Goal: Task Accomplishment & Management: Use online tool/utility

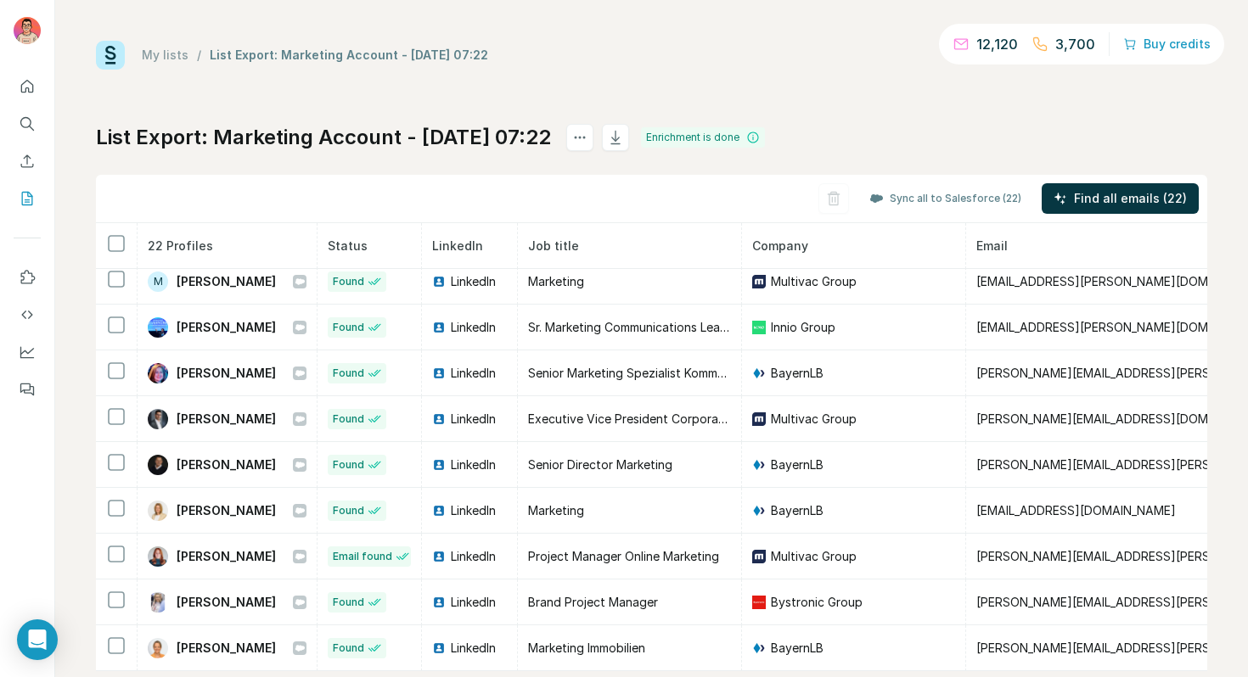
scroll to position [606, 0]
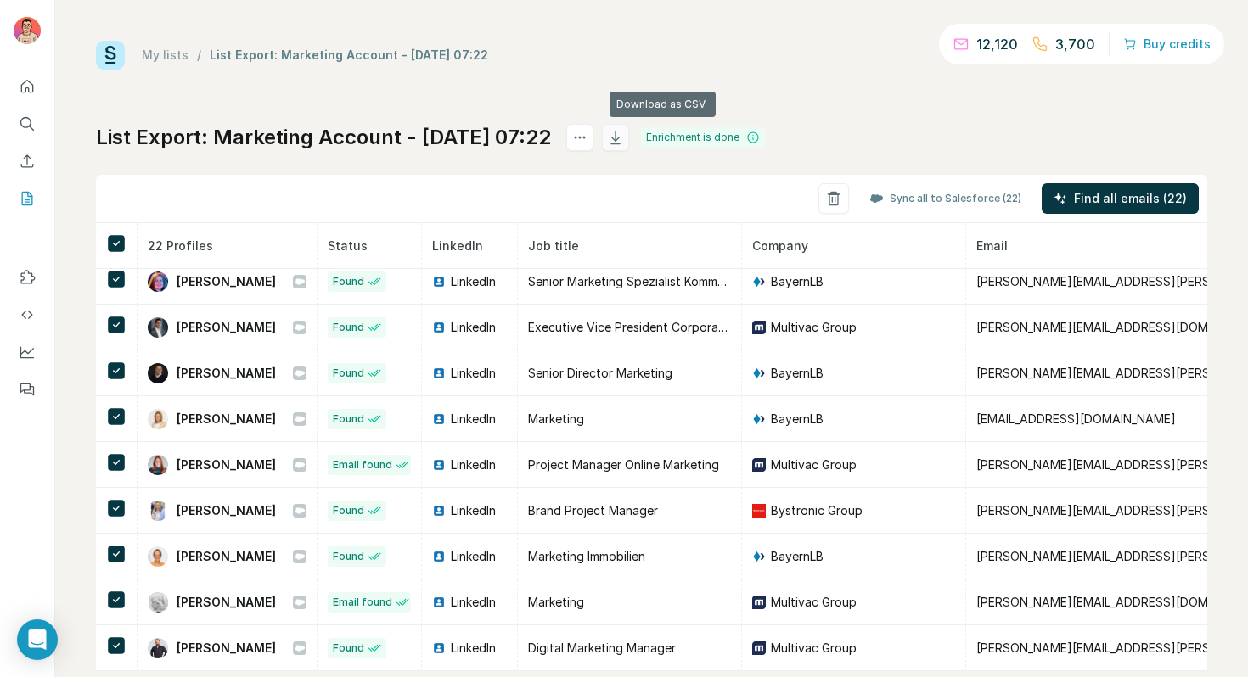
click at [624, 143] on icon "button" at bounding box center [615, 137] width 17 height 17
click at [582, 64] on div "My lists / List Export: Marketing Account - 04/09/2025 07:22 12,120 3,700 Buy c…" at bounding box center [651, 55] width 1111 height 29
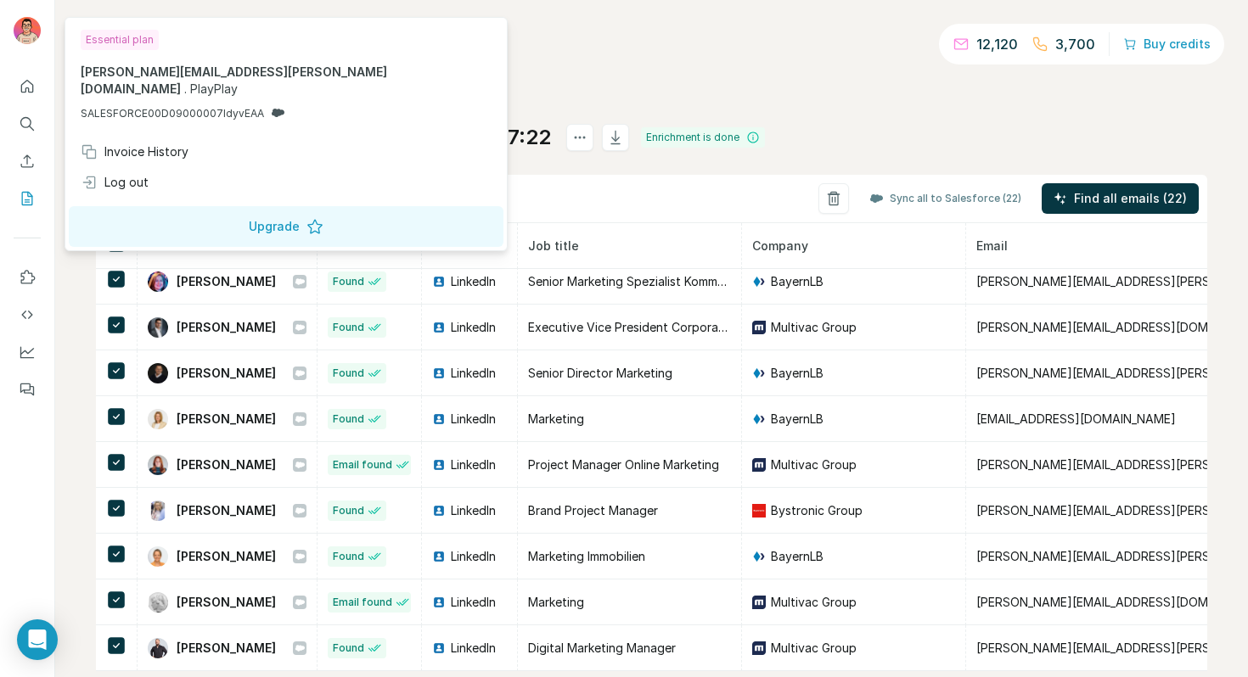
click at [840, 33] on div "My lists / List Export: Marketing Account - 04/09/2025 07:22 12,120 3,700 Buy c…" at bounding box center [651, 338] width 1193 height 677
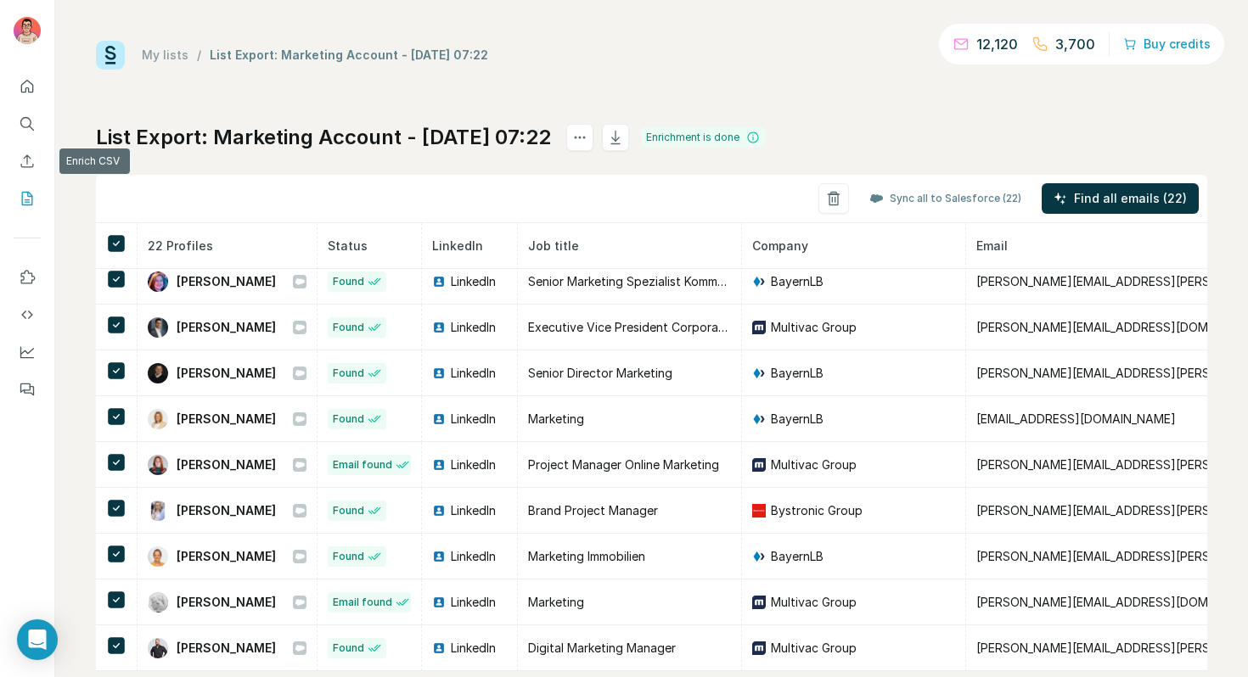
click at [24, 206] on icon "My lists" at bounding box center [27, 198] width 17 height 17
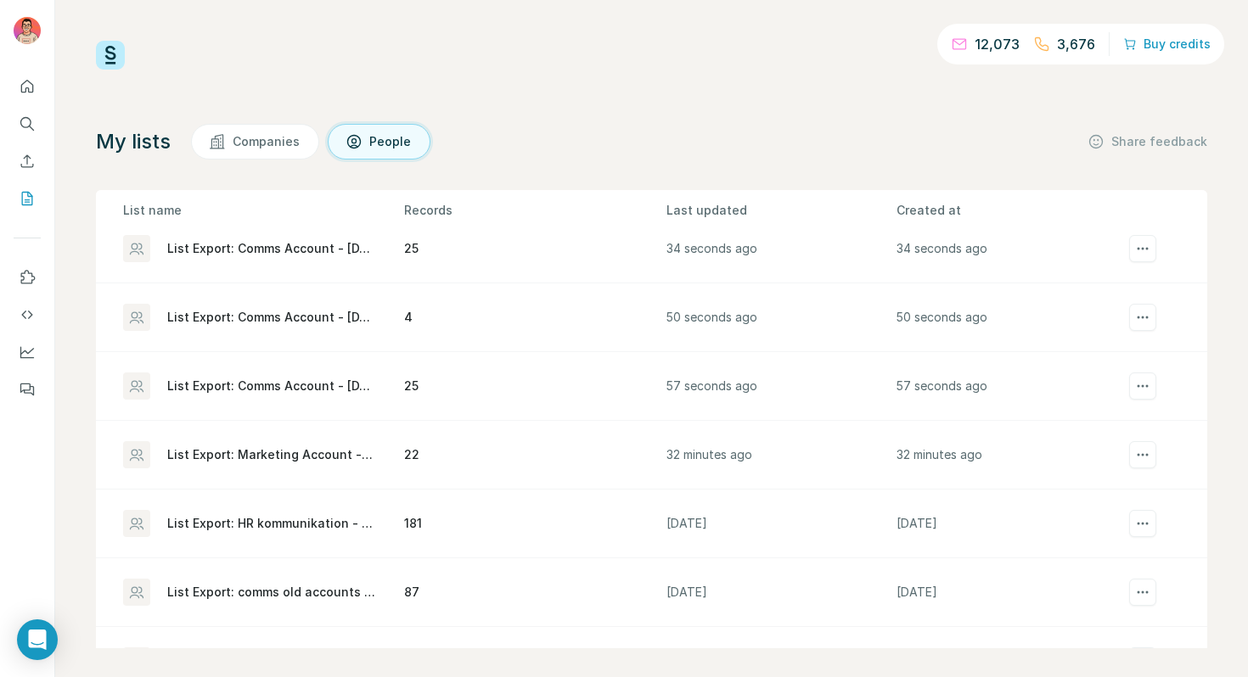
scroll to position [16, 0]
click at [81, 373] on div "12,073 3,676 Buy credits My lists Companies People Share feedback List name Rec…" at bounding box center [651, 338] width 1193 height 677
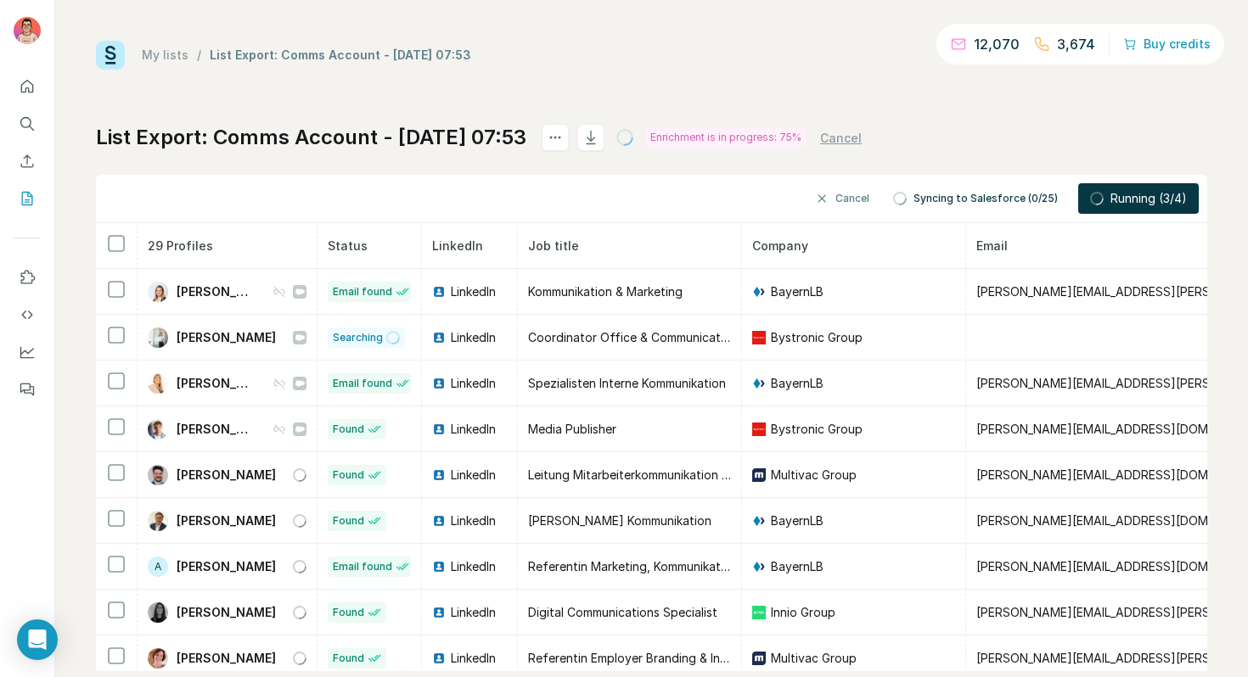
click at [281, 207] on div "Cancel Syncing to Salesforce (0/25) Running (3/4)" at bounding box center [651, 199] width 1111 height 48
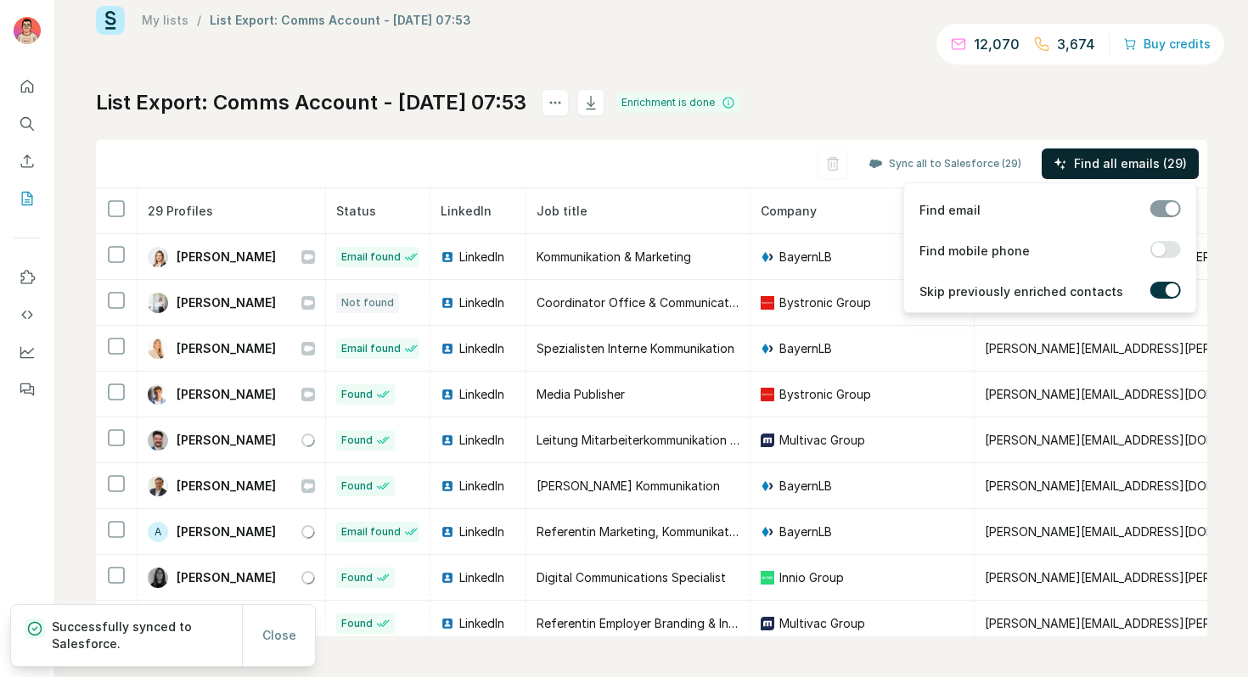
click at [1083, 169] on span "Find all emails (29)" at bounding box center [1130, 163] width 113 height 17
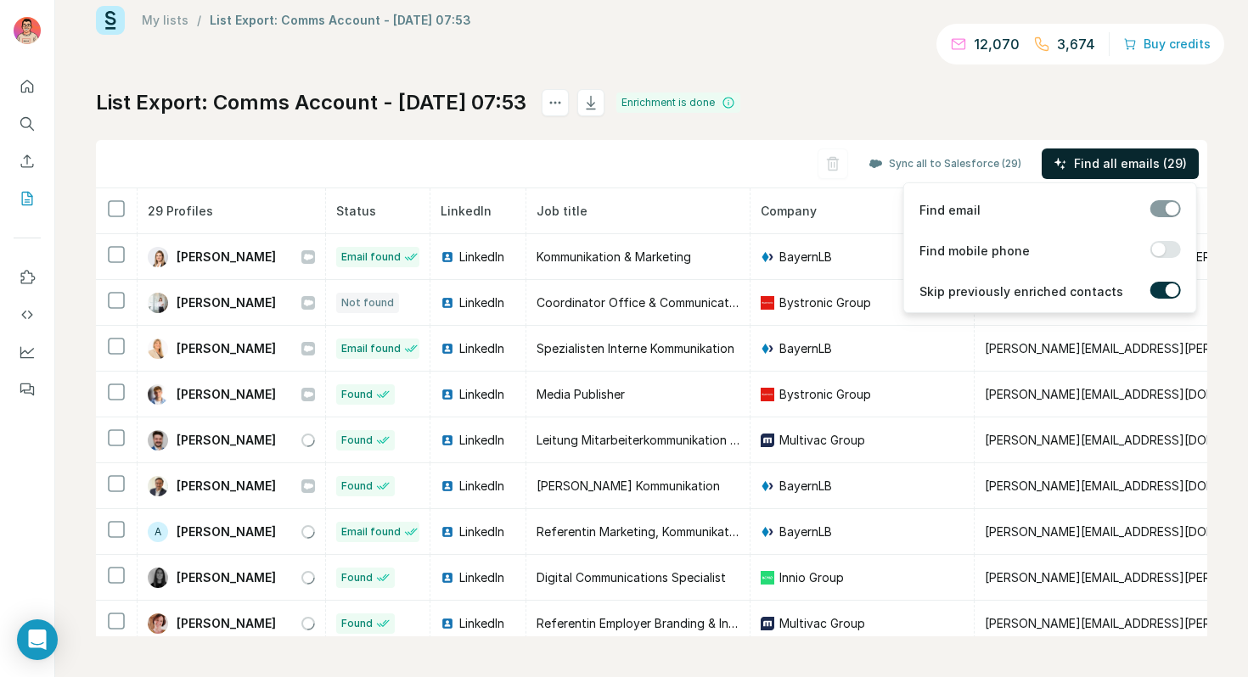
click at [1143, 174] on button "Find all emails (29)" at bounding box center [1120, 164] width 157 height 31
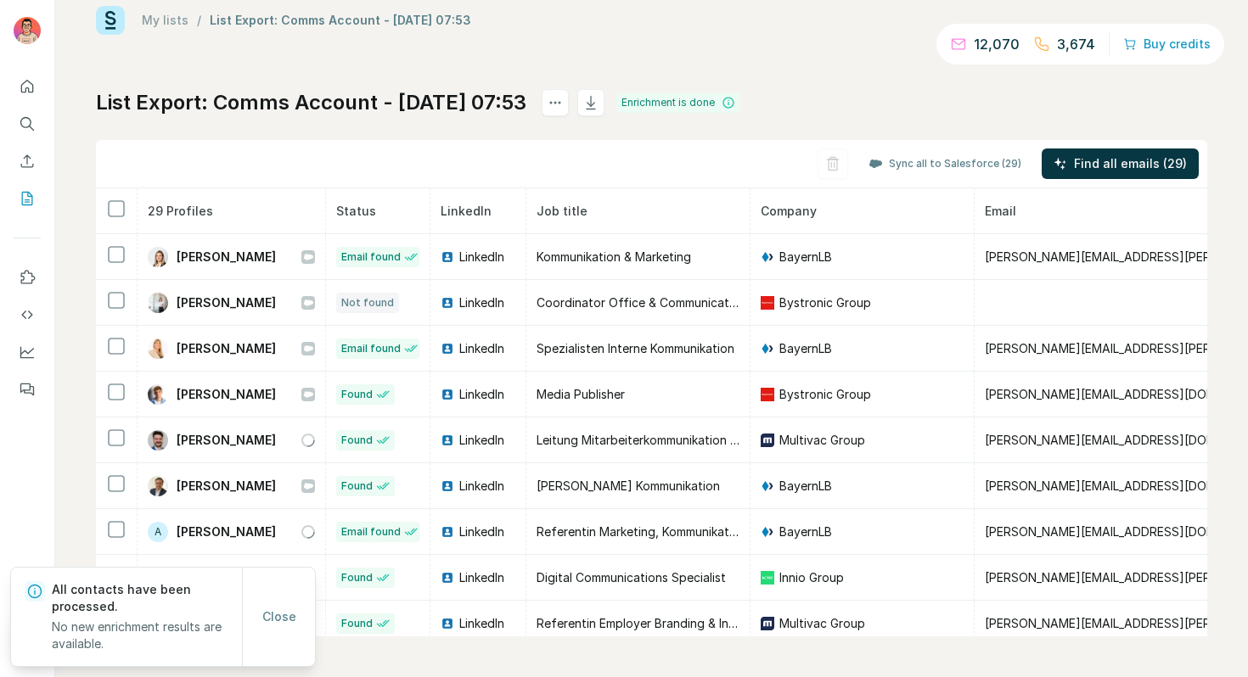
click at [776, 163] on div "Sync all to Salesforce (29) Find all emails (29)" at bounding box center [651, 164] width 1111 height 48
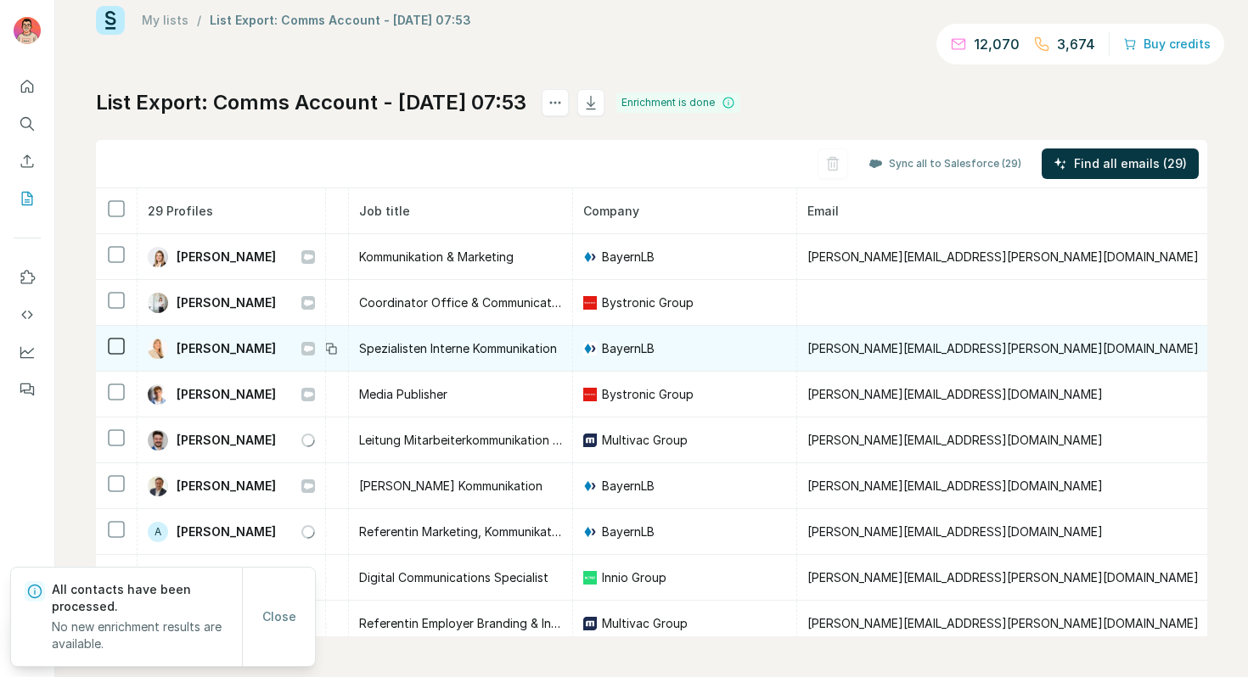
scroll to position [0, 448]
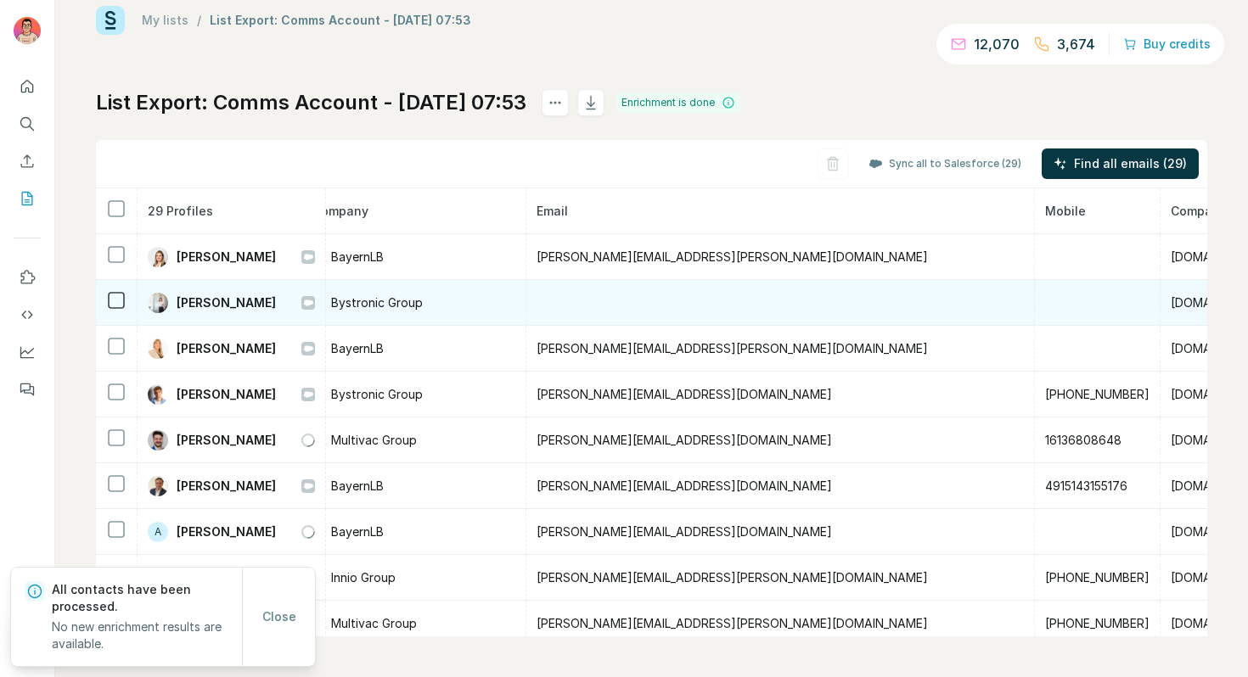
click at [727, 311] on td at bounding box center [780, 303] width 509 height 46
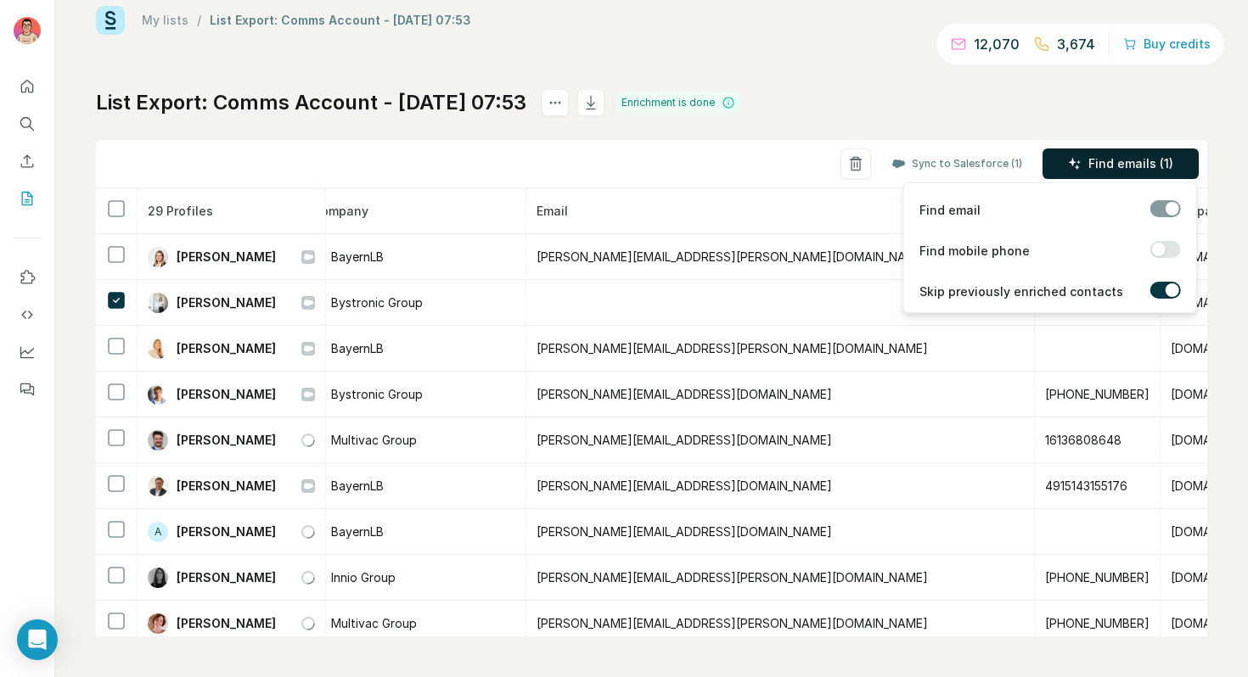
click at [1097, 171] on span "Find emails (1)" at bounding box center [1130, 163] width 85 height 17
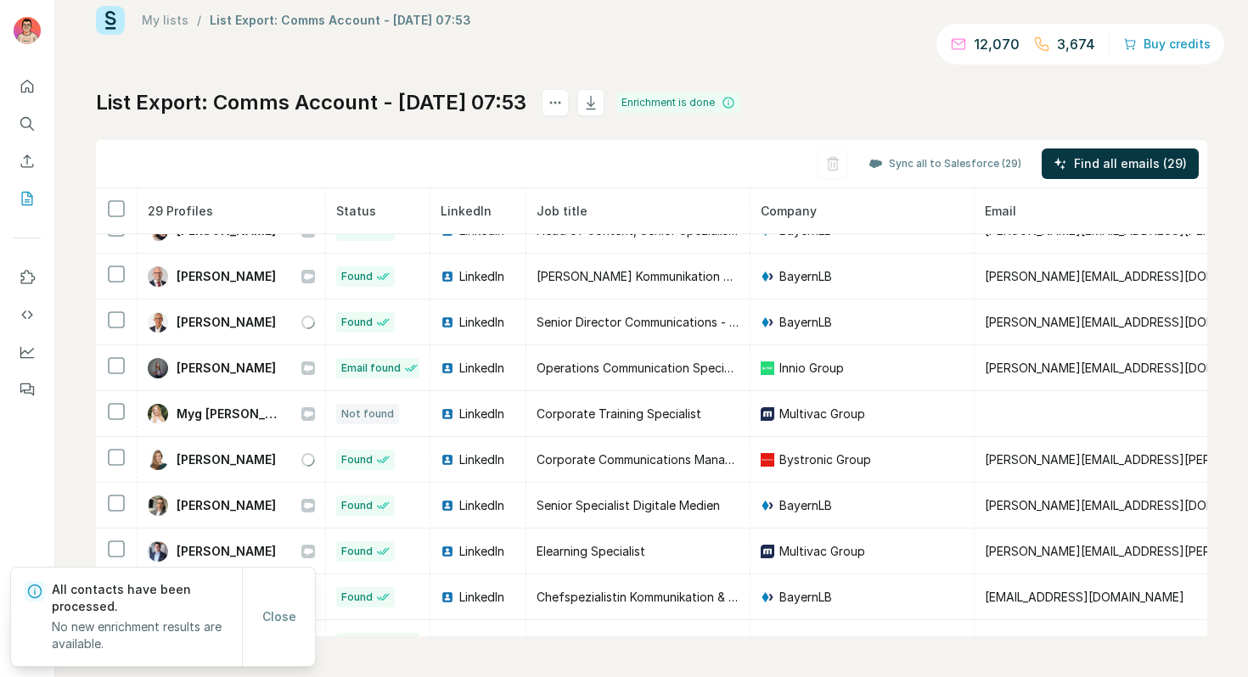
scroll to position [927, 0]
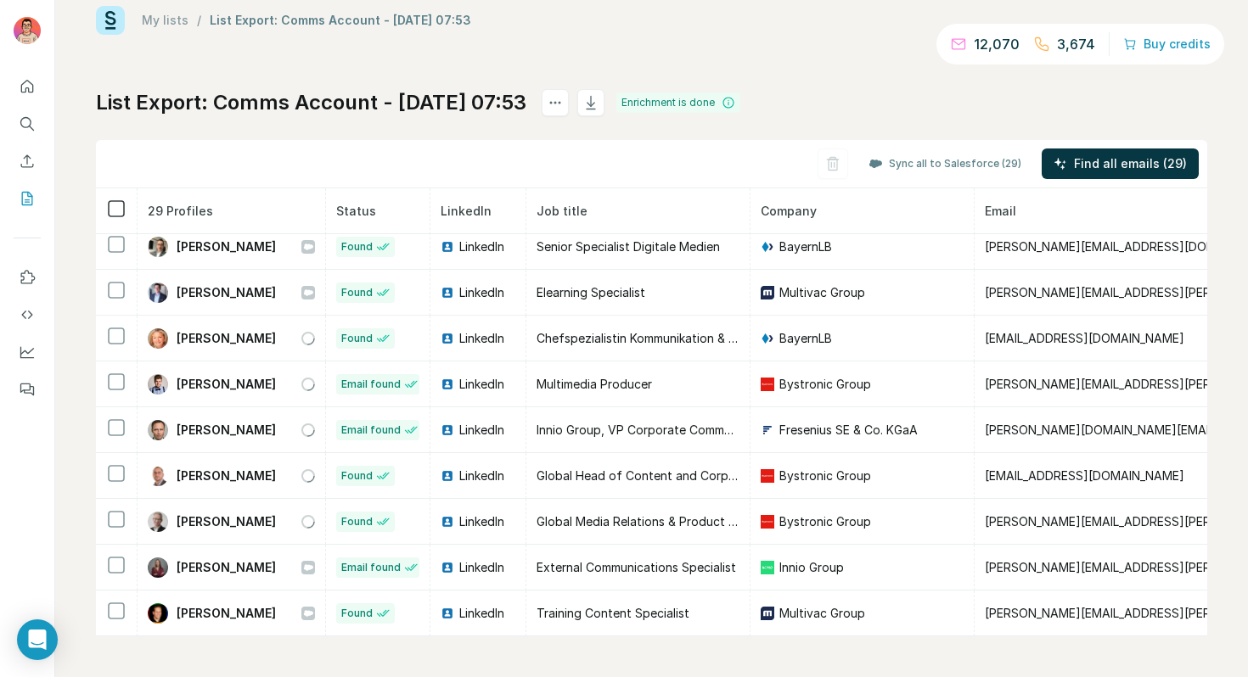
click at [125, 212] on icon at bounding box center [116, 209] width 20 height 20
click at [604, 114] on button "button" at bounding box center [590, 102] width 27 height 27
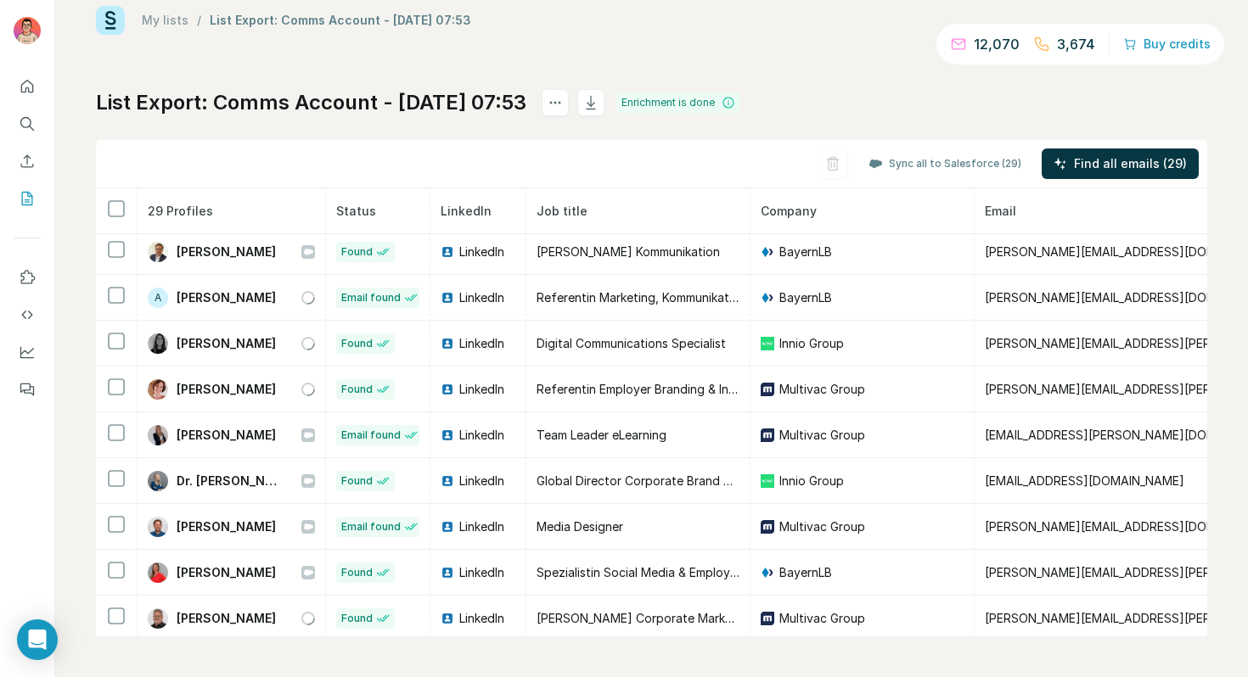
scroll to position [0, 0]
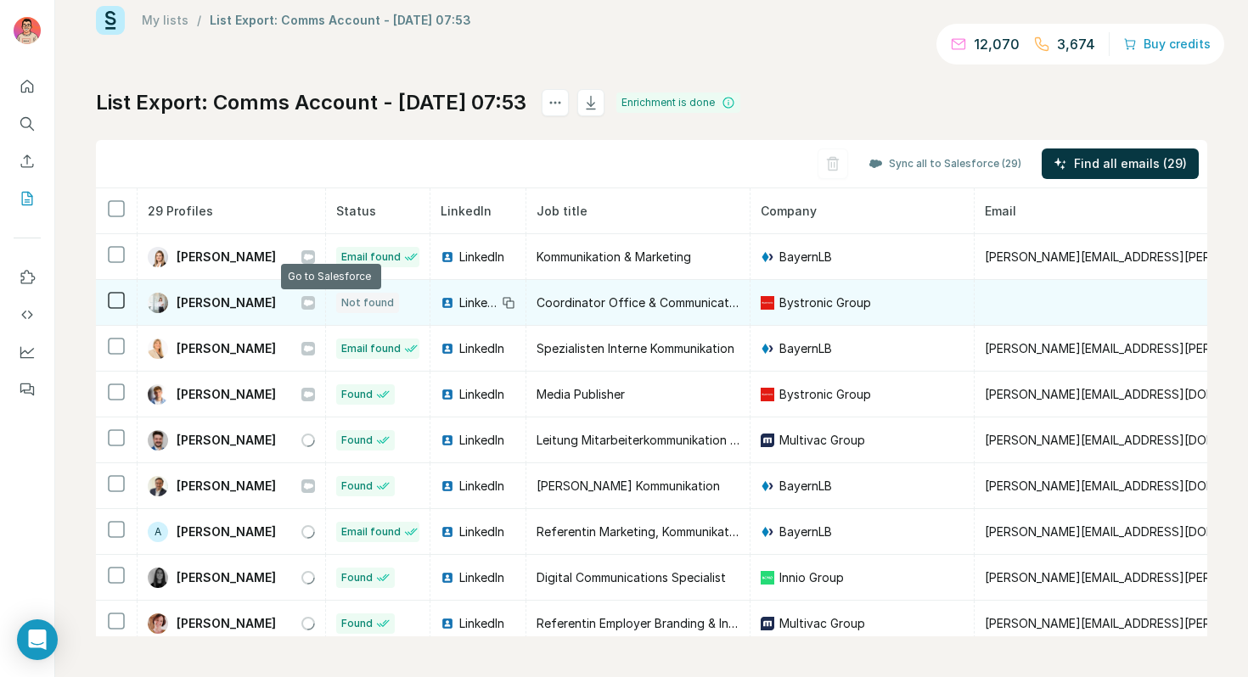
click at [313, 304] on icon at bounding box center [308, 303] width 9 height 6
click at [942, 323] on td "Bystronic Group" at bounding box center [862, 303] width 224 height 46
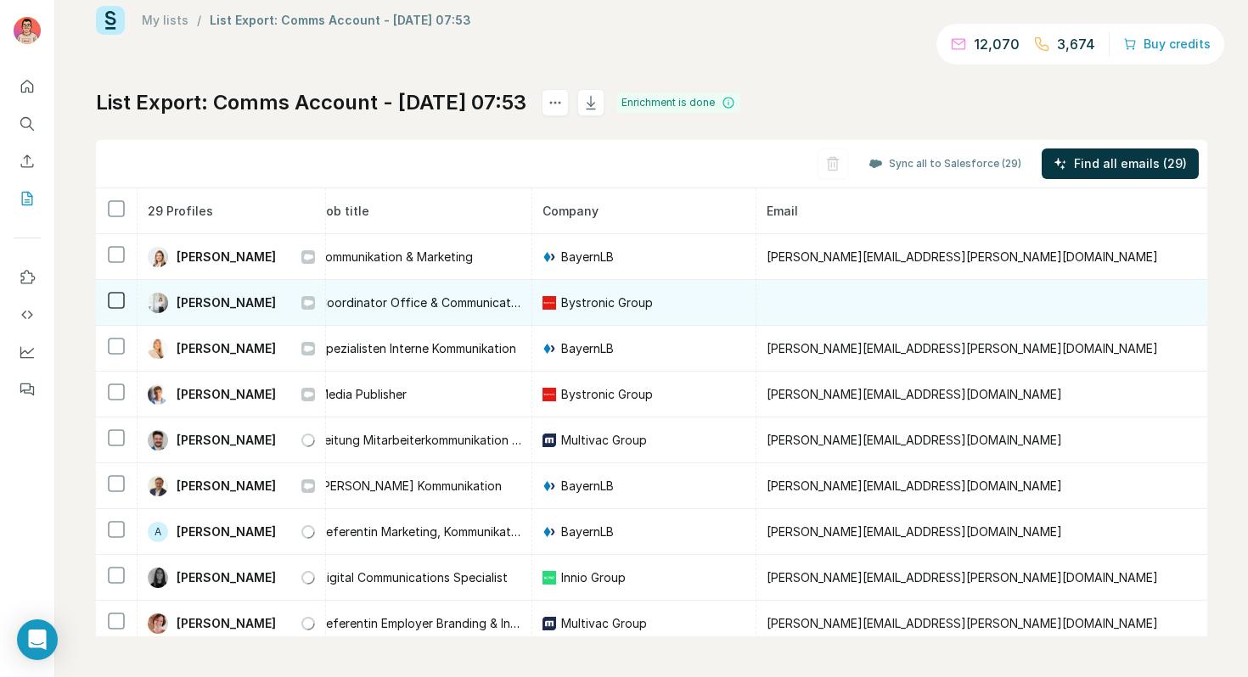
scroll to position [0, 221]
click at [882, 298] on td at bounding box center [1008, 303] width 509 height 46
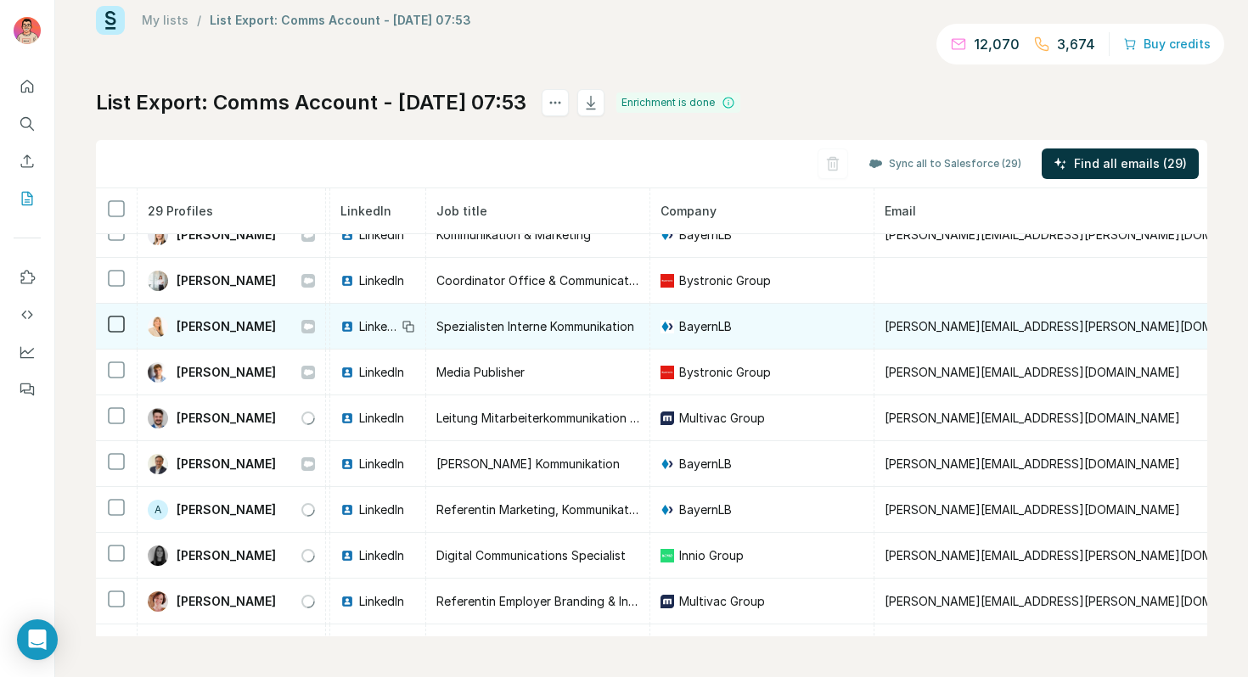
scroll to position [22, 97]
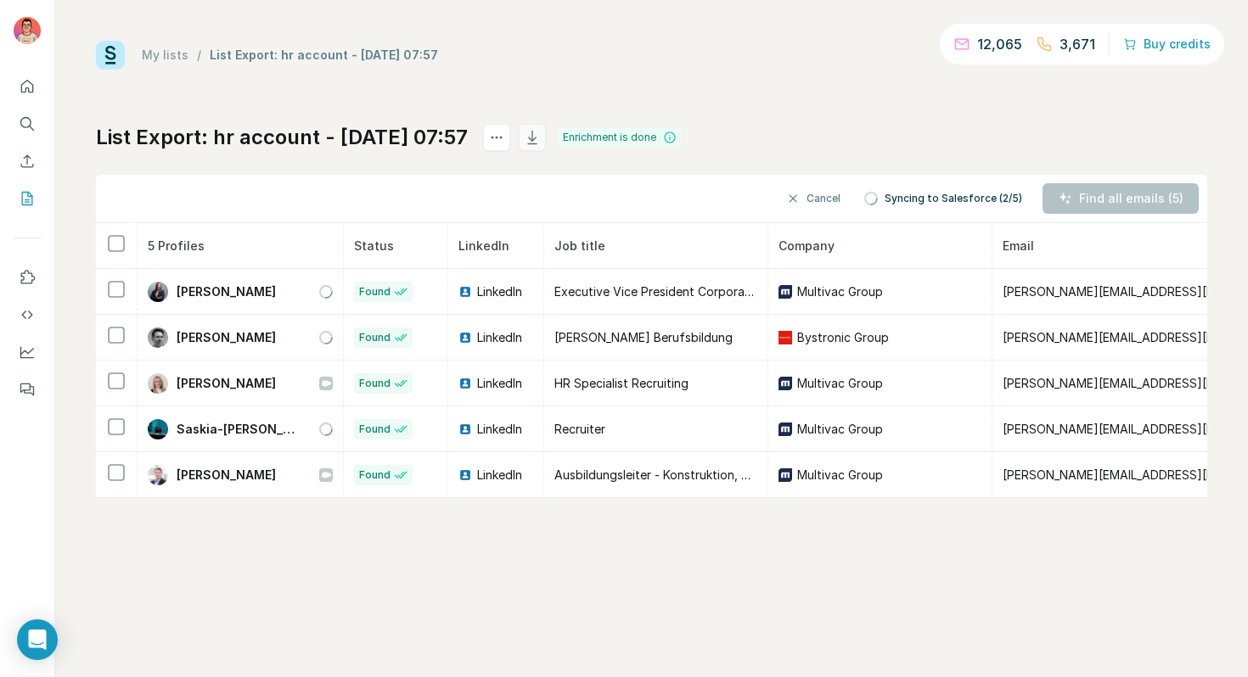
click at [541, 135] on icon "button" at bounding box center [532, 137] width 17 height 17
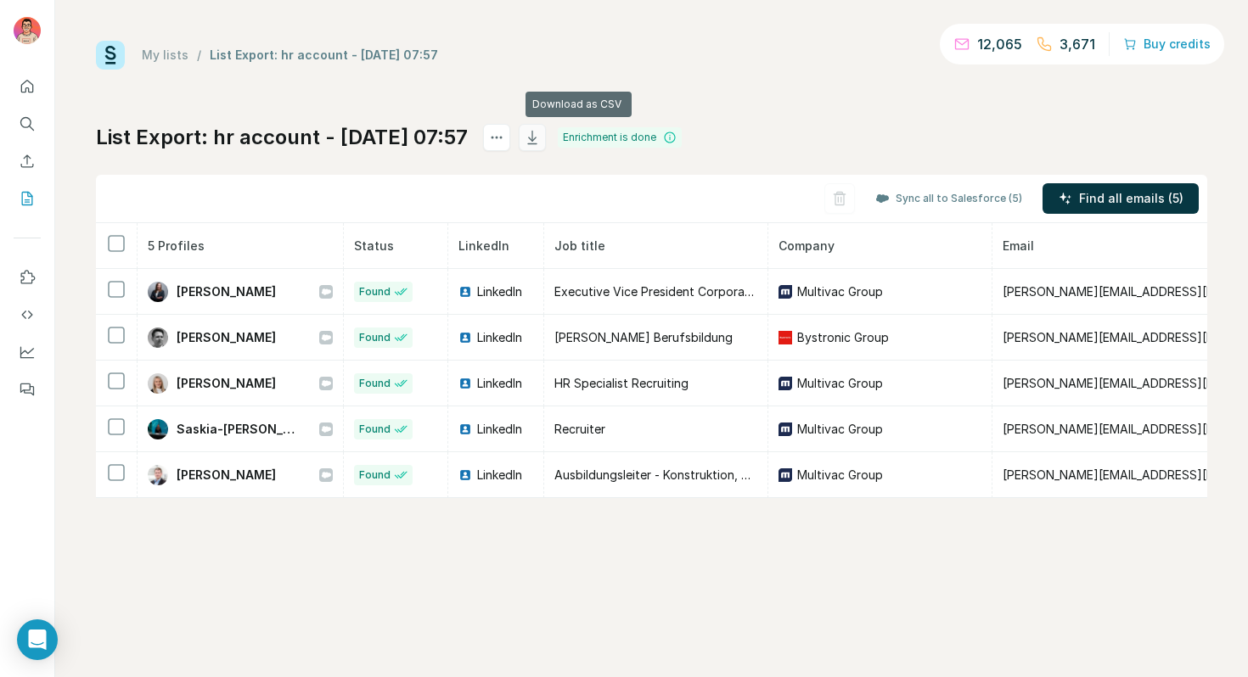
click at [541, 136] on icon "button" at bounding box center [532, 137] width 17 height 17
click at [579, 110] on div "My lists / List Export: hr account - 04/09/2025 07:57 12,065 3,671 Buy credits …" at bounding box center [651, 270] width 1111 height 458
